Goal: Task Accomplishment & Management: Manage account settings

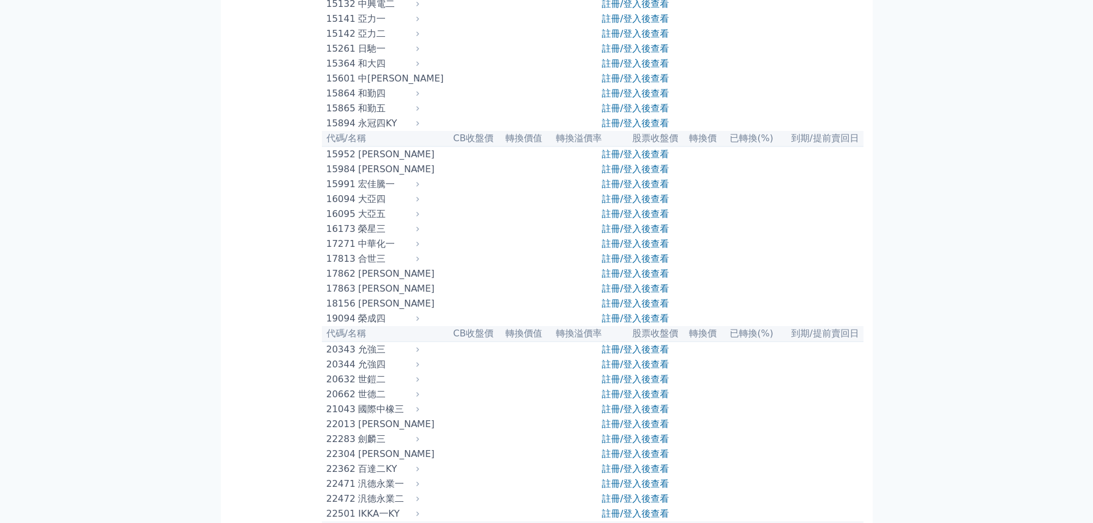
scroll to position [459, 0]
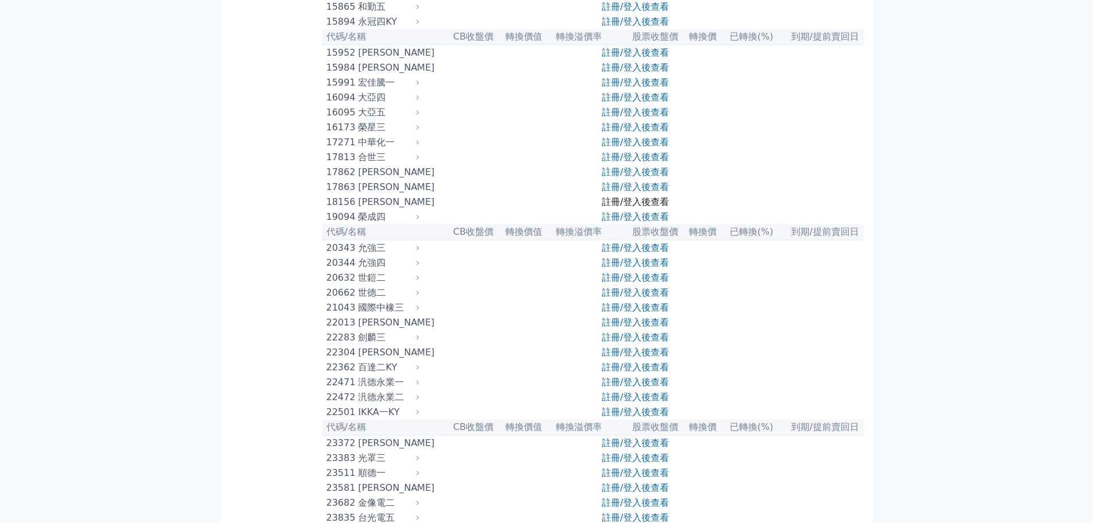
click at [661, 207] on link "註冊/登入後查看" at bounding box center [635, 201] width 67 height 11
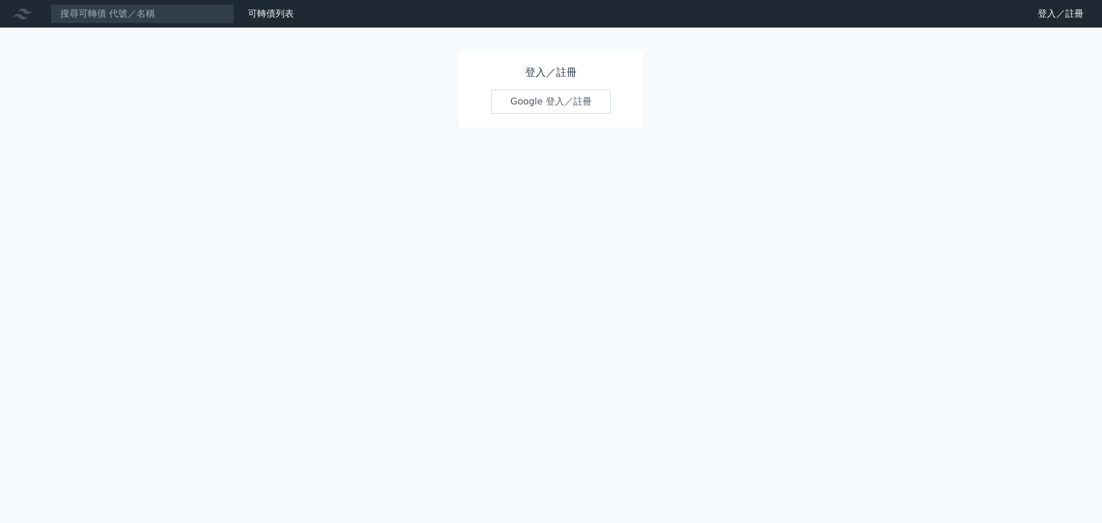
click at [535, 75] on h1 "登入／註冊" at bounding box center [550, 72] width 119 height 16
click at [554, 107] on link "Google 登入／註冊" at bounding box center [550, 102] width 119 height 24
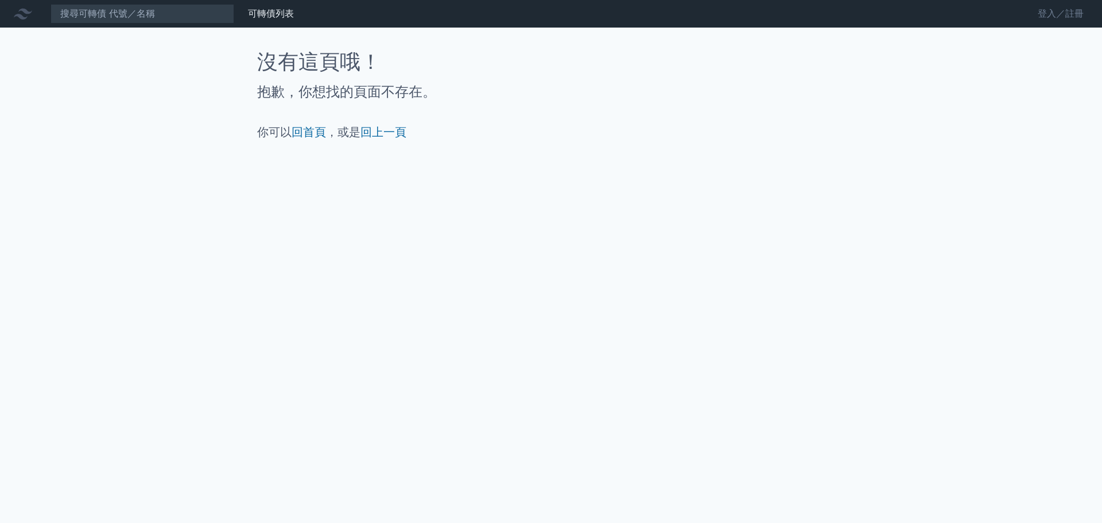
click at [1052, 13] on link "登入／註冊" at bounding box center [1060, 14] width 64 height 18
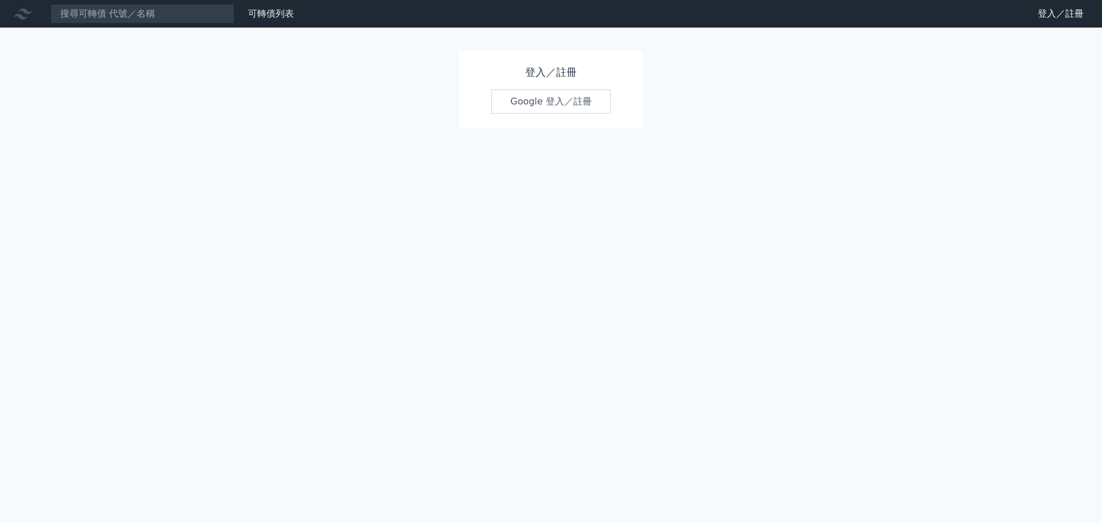
click at [570, 69] on h1 "登入／註冊" at bounding box center [550, 72] width 119 height 16
